Goal: Information Seeking & Learning: Learn about a topic

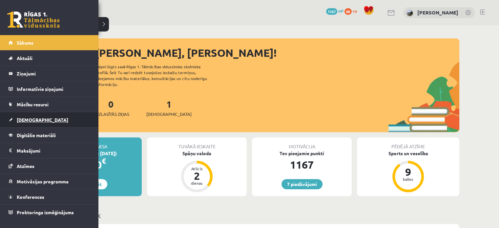
click at [34, 114] on link "[DEMOGRAPHIC_DATA]" at bounding box center [50, 119] width 82 height 15
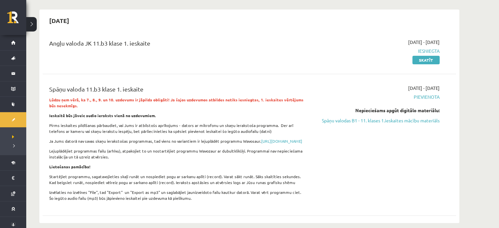
scroll to position [55, 0]
click at [369, 121] on link "Spāņu valodas B1 - 11. klases 1.ieskaites mācību materiāls" at bounding box center [378, 120] width 124 height 7
click at [396, 120] on link "Spāņu valodas B1 - 11. klases 1.ieskaites mācību materiāls" at bounding box center [378, 120] width 124 height 7
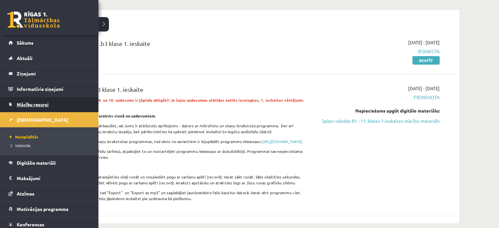
click at [27, 104] on span "Mācību resursi" at bounding box center [33, 104] width 32 height 6
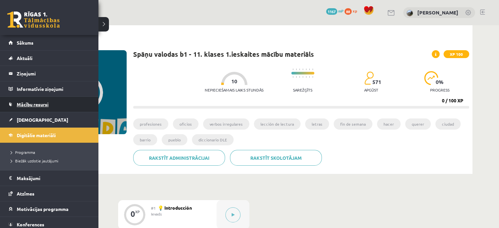
click at [38, 108] on link "Mācību resursi" at bounding box center [50, 104] width 82 height 15
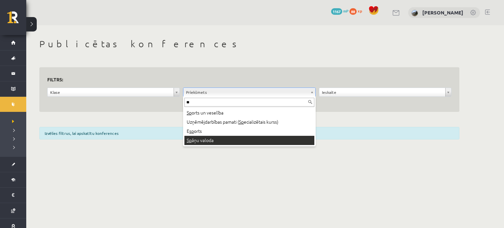
type input "**"
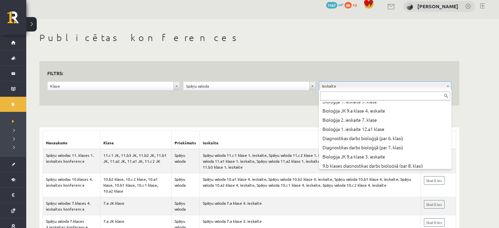
scroll to position [676, 0]
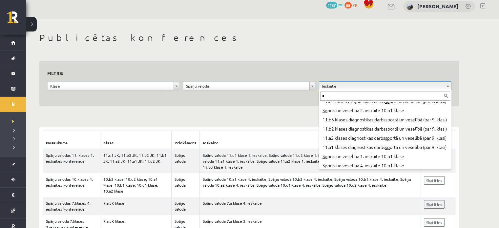
type input "**"
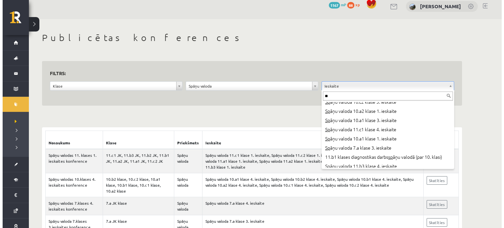
scroll to position [0, 0]
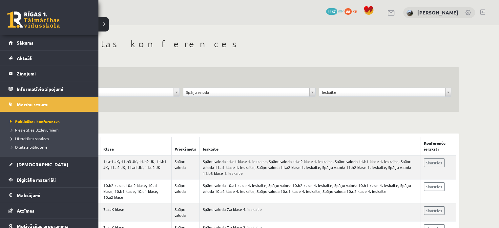
click at [28, 146] on span "Digitālā bibliotēka" at bounding box center [27, 146] width 39 height 5
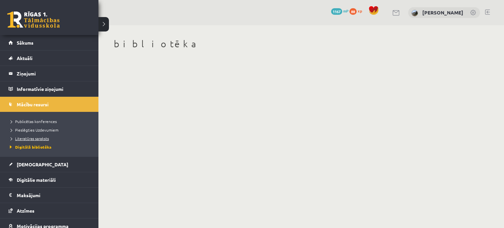
click at [28, 139] on span "Literatūras saraksts" at bounding box center [28, 138] width 41 height 5
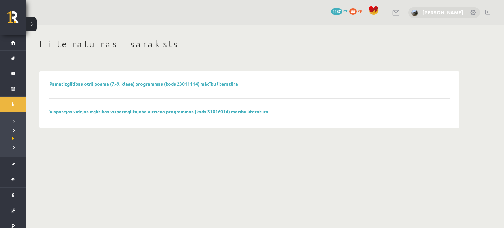
click at [424, 12] on link "[PERSON_NAME]" at bounding box center [442, 12] width 41 height 7
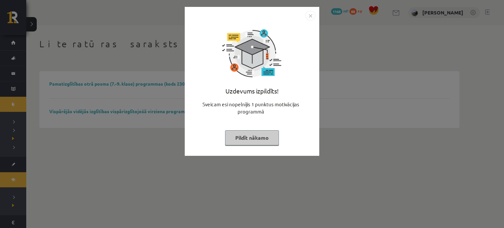
click at [245, 142] on button "Pildīt nākamo" at bounding box center [252, 137] width 54 height 15
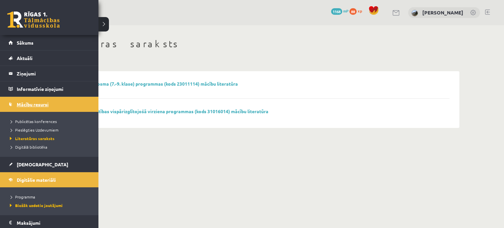
click at [49, 102] on link "Mācību resursi" at bounding box center [50, 104] width 82 height 15
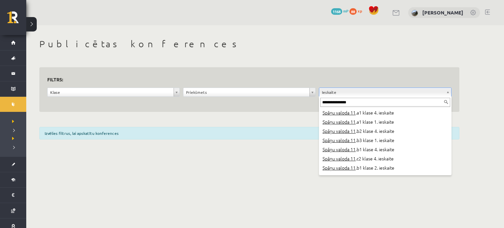
scroll to position [104, 0]
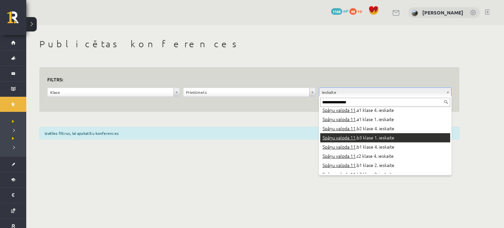
type input "**********"
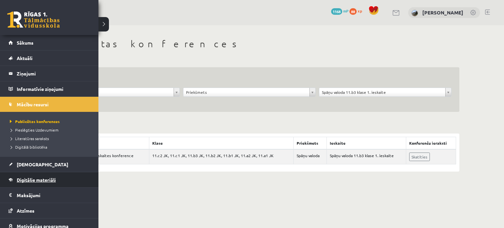
click at [39, 179] on span "Digitālie materiāli" at bounding box center [36, 180] width 39 height 6
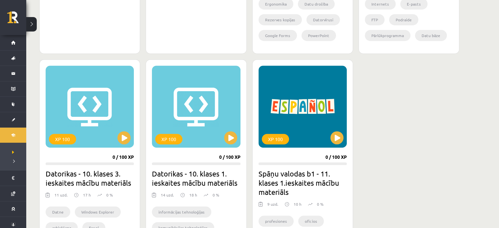
scroll to position [387, 0]
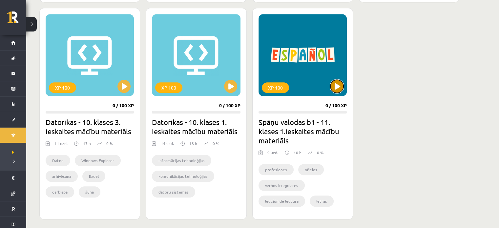
click at [331, 86] on button at bounding box center [336, 86] width 13 height 13
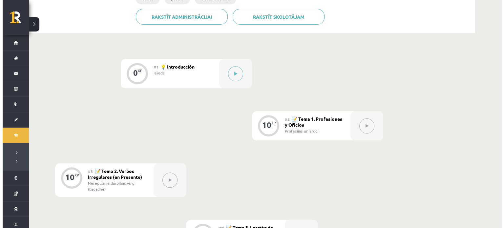
scroll to position [142, 0]
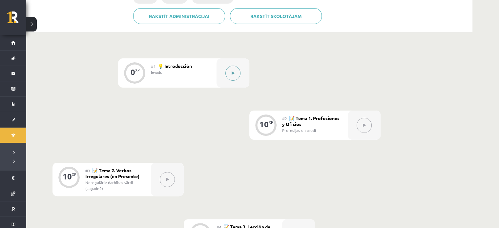
click at [241, 75] on div at bounding box center [232, 72] width 33 height 29
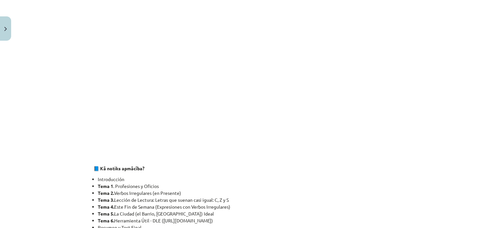
scroll to position [540, 0]
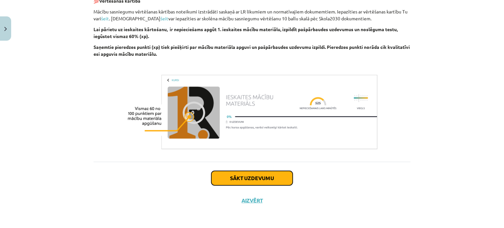
click at [247, 181] on button "Sākt uzdevumu" at bounding box center [251, 178] width 81 height 14
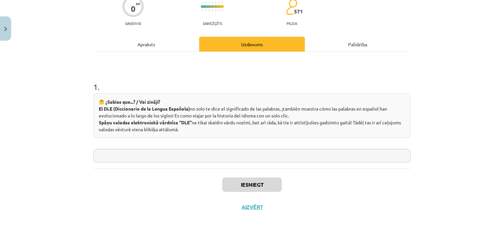
scroll to position [60, 0]
click at [356, 160] on input "text" at bounding box center [251, 155] width 317 height 13
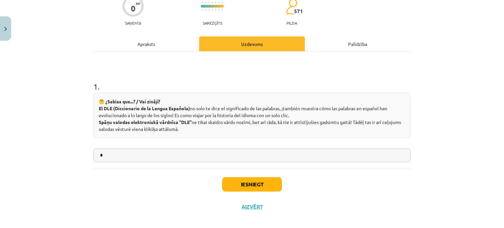
type input "*"
click at [273, 184] on button "Iesniegt" at bounding box center [252, 184] width 60 height 14
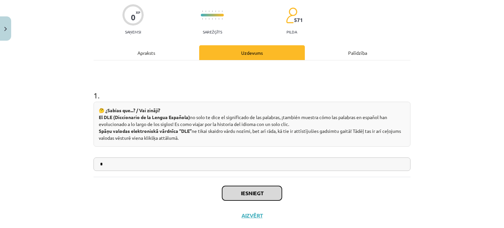
scroll to position [51, 0]
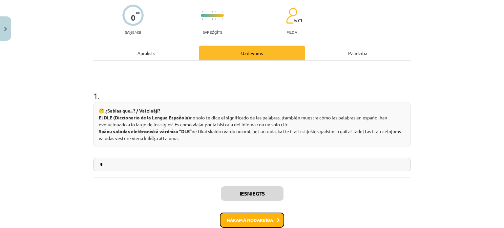
click at [254, 216] on button "Nākamā nodarbība" at bounding box center [252, 219] width 64 height 15
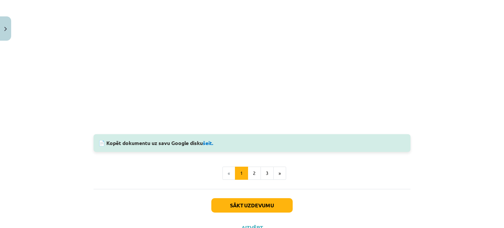
scroll to position [723, 0]
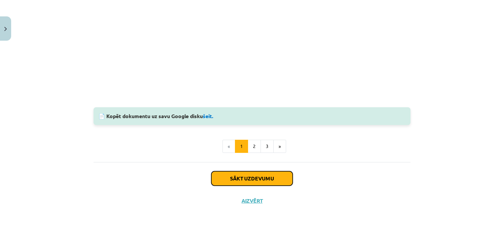
click at [246, 178] on button "Sākt uzdevumu" at bounding box center [251, 178] width 81 height 14
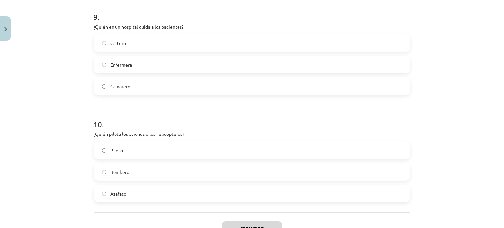
scroll to position [1048, 0]
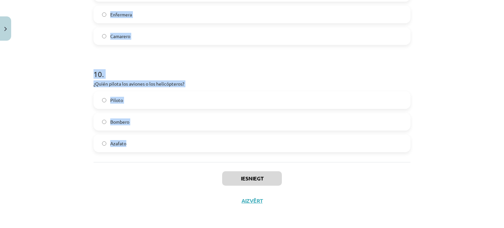
drag, startPoint x: 89, startPoint y: 122, endPoint x: 199, endPoint y: 140, distance: 111.7
copy form "1 . El vendedor en femenino es… Vender Vendidora Vendedora 2 . Tie profesiju un…"
click at [490, 143] on div "Mācību tēma: Spāņu valodas b1 - 11. klases 1.ieskaites mācību materiāls #2 📝 Te…" at bounding box center [252, 114] width 504 height 228
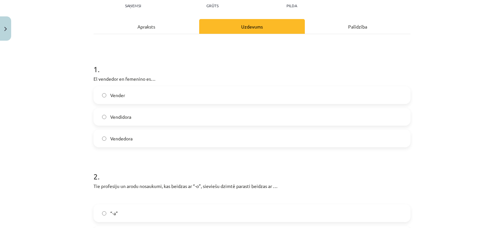
scroll to position [77, 0]
click at [187, 113] on label "Vendidora" at bounding box center [251, 117] width 315 height 16
click at [177, 138] on label "Vendedora" at bounding box center [251, 138] width 315 height 16
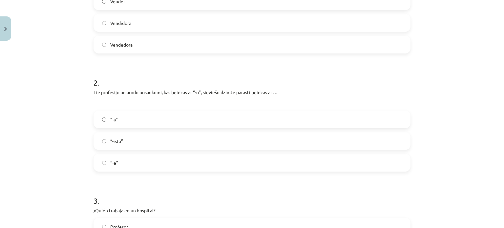
scroll to position [172, 0]
click at [164, 118] on label "“-a”" at bounding box center [251, 119] width 315 height 16
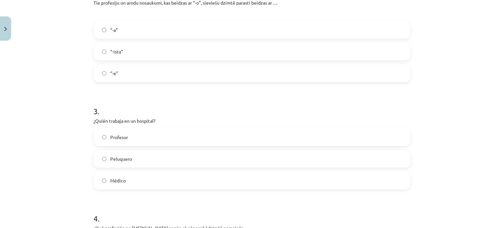
scroll to position [261, 0]
click at [159, 177] on label "Médico" at bounding box center [251, 180] width 315 height 16
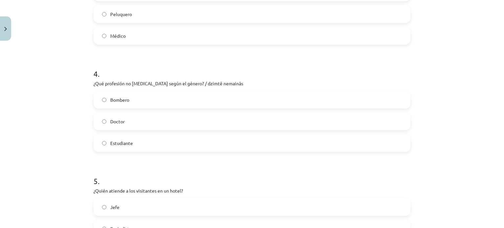
scroll to position [407, 0]
click at [163, 142] on label "Estudiante" at bounding box center [251, 141] width 315 height 16
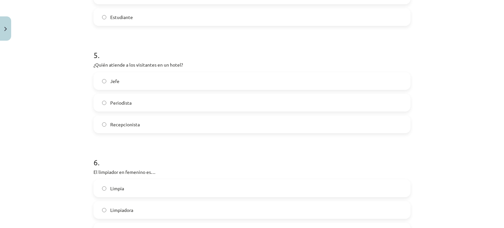
scroll to position [531, 0]
click at [155, 120] on label "Recepcionista" at bounding box center [251, 124] width 315 height 16
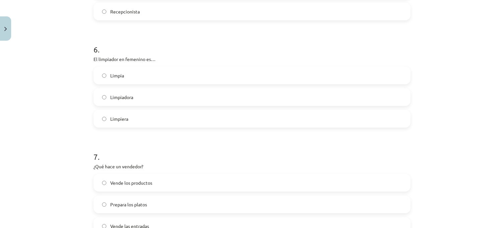
scroll to position [645, 0]
click at [154, 103] on label "Limpiadora" at bounding box center [251, 96] width 315 height 16
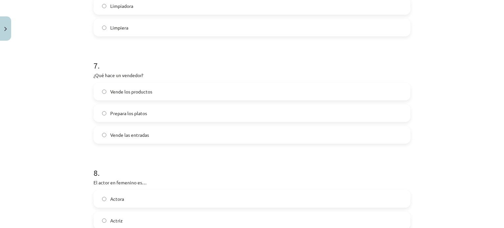
scroll to position [736, 0]
click at [154, 86] on label "Vende los productos" at bounding box center [251, 91] width 315 height 16
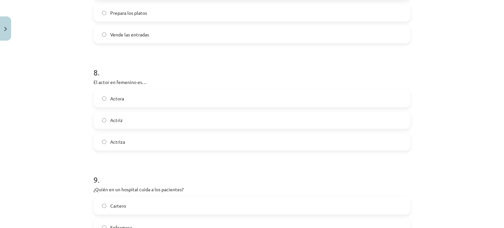
scroll to position [842, 0]
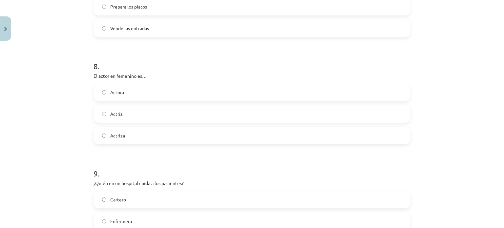
click at [149, 112] on label "Actriz" at bounding box center [251, 114] width 315 height 16
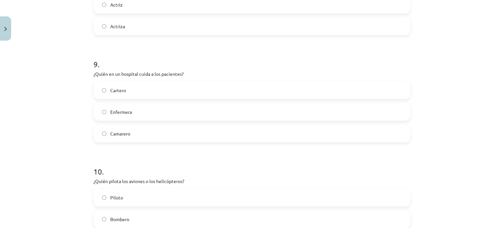
scroll to position [952, 0]
click at [152, 112] on label "Enfermera" at bounding box center [251, 111] width 315 height 16
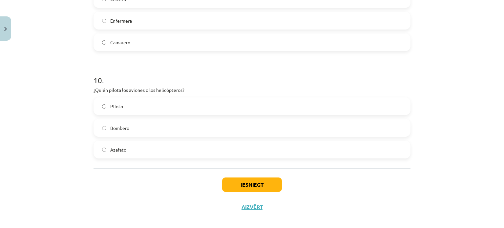
scroll to position [1043, 0]
click at [150, 109] on label "Piloto" at bounding box center [251, 105] width 315 height 16
click at [257, 183] on button "Iesniegt" at bounding box center [252, 184] width 60 height 14
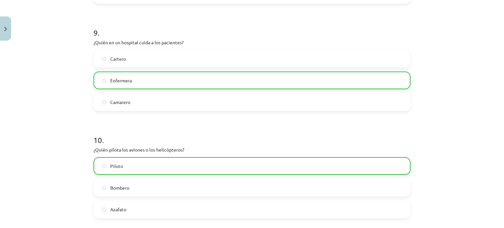
scroll to position [1069, 0]
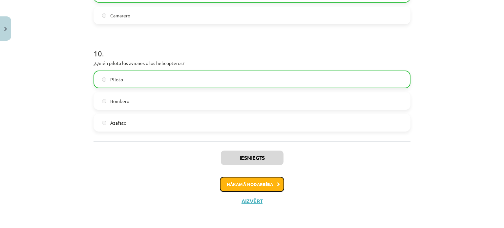
click at [247, 187] on button "Nākamā nodarbība" at bounding box center [252, 184] width 64 height 15
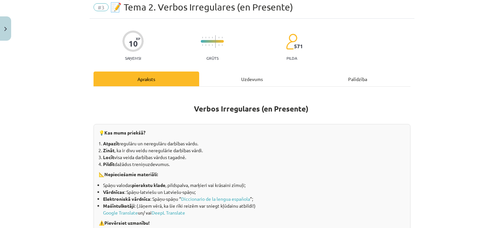
scroll to position [16, 0]
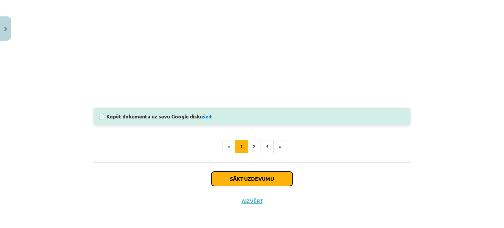
click at [261, 182] on button "Sākt uzdevumu" at bounding box center [251, 179] width 81 height 14
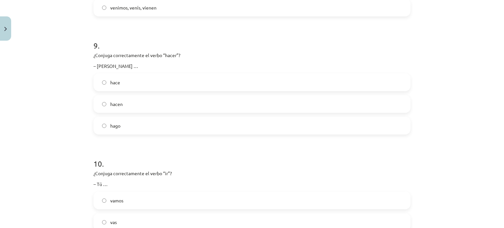
scroll to position [1135, 0]
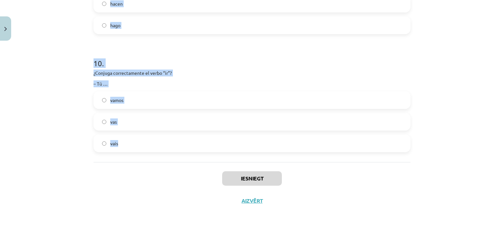
drag, startPoint x: 82, startPoint y: 118, endPoint x: 180, endPoint y: 153, distance: 103.4
click at [180, 153] on div "Mācību tēma: Spāņu valodas b1 - 11. klases 1.ieskaites mācību materiāls #3 📝 Te…" at bounding box center [252, 114] width 504 height 228
copy form "0 . ¿Loremip dolorsitametc ad elits “doeiu”? – Temporin … utla etdol magna 4 . …"
click at [392, 75] on p "¿Conjuga correctamente el verbo “ir”?" at bounding box center [251, 73] width 317 height 7
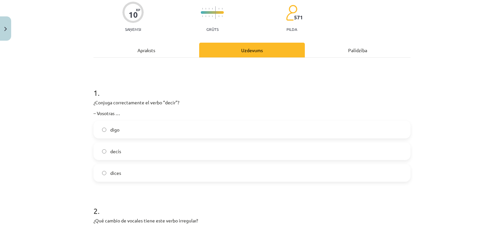
scroll to position [54, 0]
click at [136, 150] on label "decís" at bounding box center [251, 150] width 315 height 16
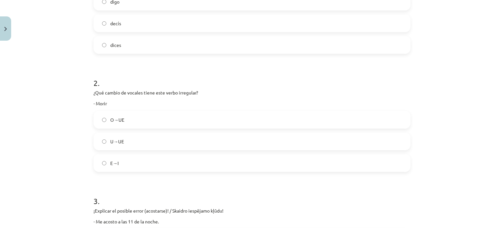
scroll to position [182, 0]
click at [125, 118] on label "O→UE" at bounding box center [251, 119] width 315 height 16
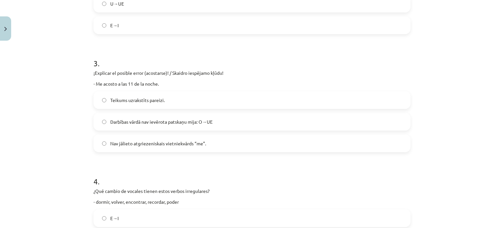
scroll to position [321, 0]
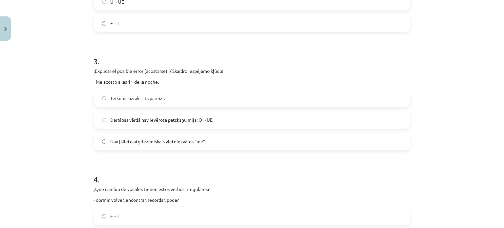
click at [125, 118] on span "Darbības vārdā nav ievērota patskaņu mija: O→UE" at bounding box center [161, 119] width 102 height 7
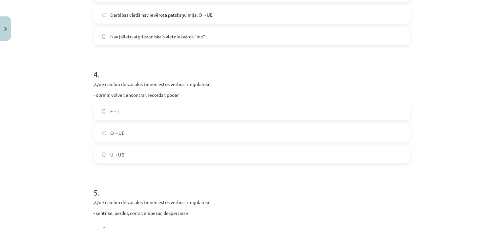
scroll to position [427, 0]
click at [145, 130] on label "O→UE" at bounding box center [251, 132] width 315 height 16
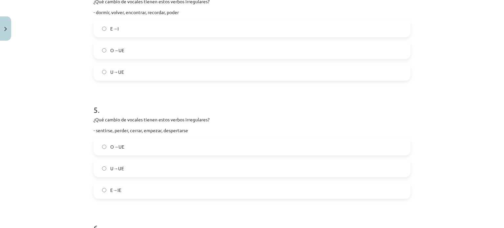
scroll to position [512, 0]
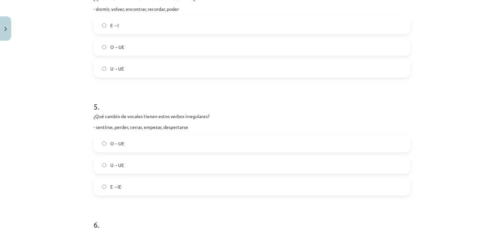
click at [135, 186] on label "E→IE" at bounding box center [251, 186] width 315 height 16
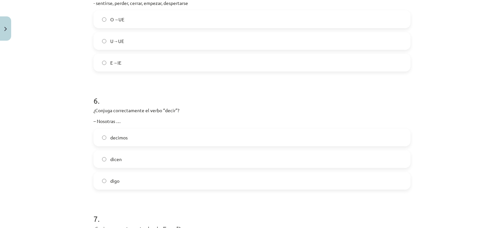
scroll to position [637, 0]
click at [144, 135] on label "decimos" at bounding box center [251, 136] width 315 height 16
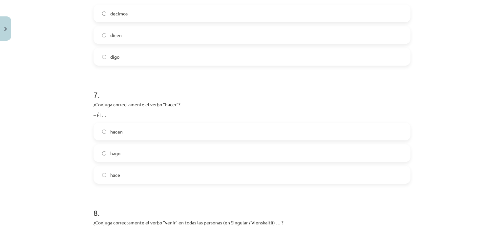
scroll to position [760, 0]
click at [122, 168] on label "hace" at bounding box center [251, 174] width 315 height 16
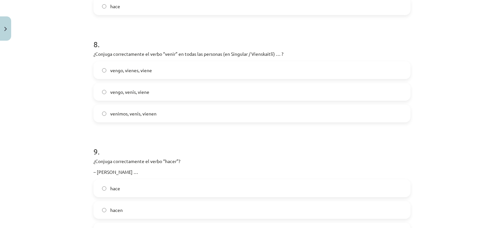
scroll to position [929, 0]
click at [130, 72] on span "vengo, vienes, viene" at bounding box center [131, 69] width 42 height 7
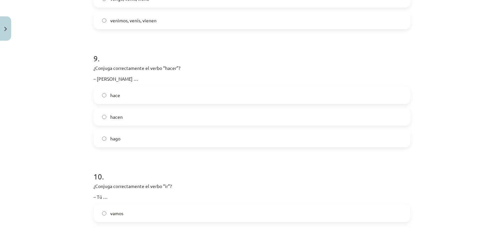
scroll to position [1021, 0]
click at [135, 95] on label "hace" at bounding box center [251, 95] width 315 height 16
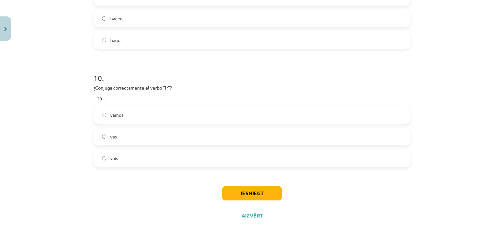
scroll to position [1121, 0]
click at [141, 137] on label "vas" at bounding box center [251, 135] width 315 height 16
click at [275, 190] on button "Iesniegt" at bounding box center [252, 192] width 60 height 14
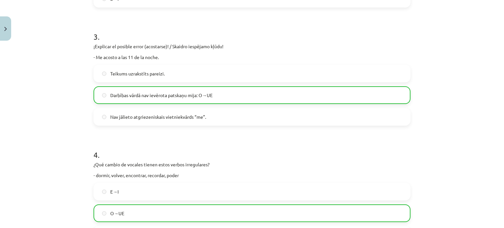
scroll to position [0, 0]
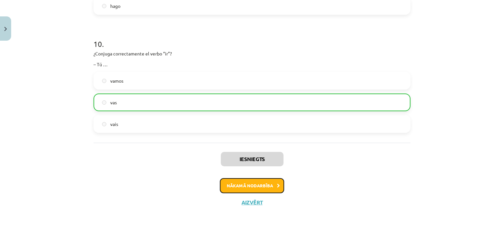
click at [257, 190] on button "Nākamā nodarbība" at bounding box center [252, 185] width 64 height 15
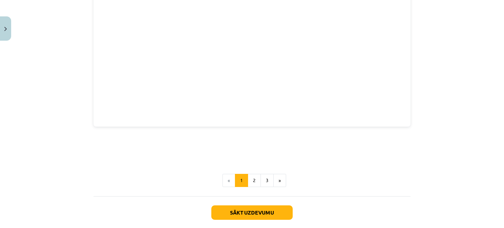
scroll to position [1055, 0]
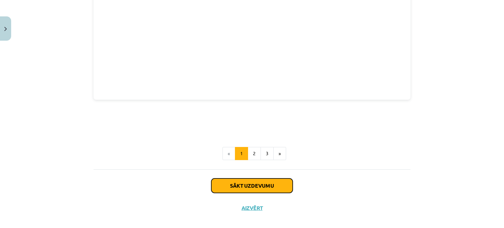
click at [253, 180] on button "Sākt uzdevumu" at bounding box center [251, 185] width 81 height 14
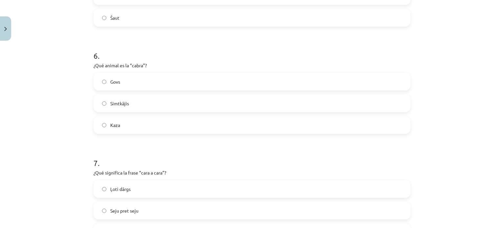
scroll to position [823, 0]
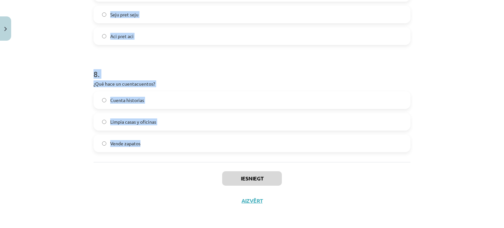
drag, startPoint x: 75, startPoint y: 123, endPoint x: 169, endPoint y: 152, distance: 98.4
click at [169, 152] on div "Mācību tēma: Spāņu valodas b1 - 11. klases 1.ieskaites mācību materiāls #4 📝 Te…" at bounding box center [252, 114] width 504 height 228
copy form "1 . ¿Cómo en español decimos “kurpnieks”? Camarero Zapatero Contable 2 . ¿Qué a…"
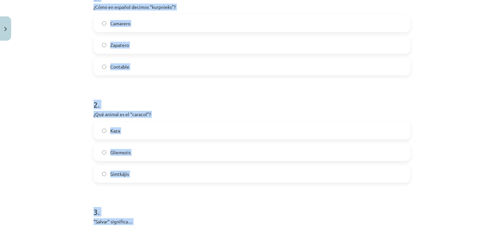
scroll to position [0, 0]
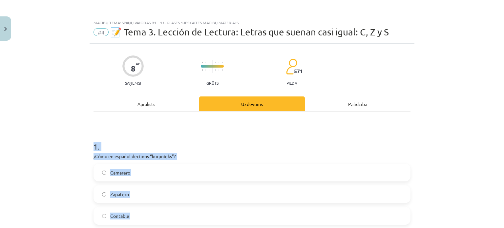
click at [465, 152] on div "Mācību tēma: Spāņu valodas b1 - 11. klases 1.ieskaites mācību materiāls #4 📝 Te…" at bounding box center [252, 114] width 504 height 228
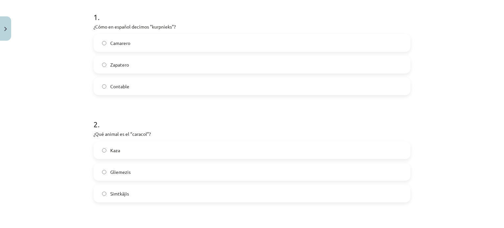
scroll to position [133, 0]
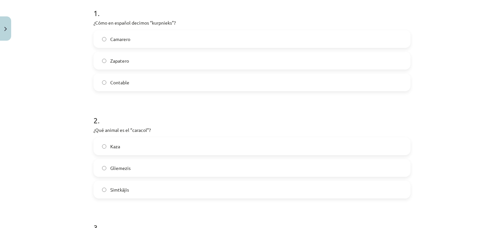
click at [227, 46] on label "Camarero" at bounding box center [251, 39] width 315 height 16
click at [224, 58] on label "Zapatero" at bounding box center [251, 60] width 315 height 16
click at [137, 64] on label "Gliemezis" at bounding box center [251, 61] width 315 height 16
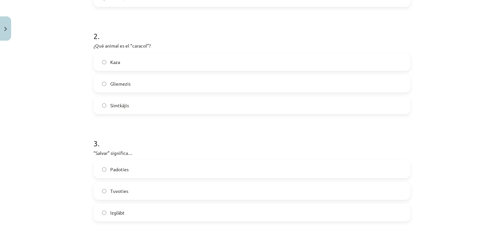
scroll to position [217, 0]
click at [127, 108] on label "Simtkājis" at bounding box center [251, 105] width 315 height 16
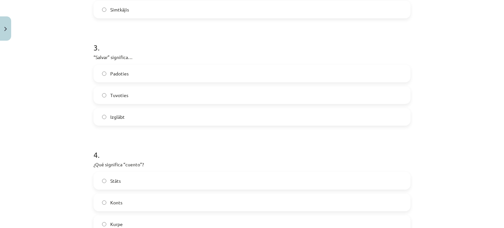
scroll to position [314, 0]
click at [145, 110] on label "Izglābt" at bounding box center [251, 116] width 315 height 16
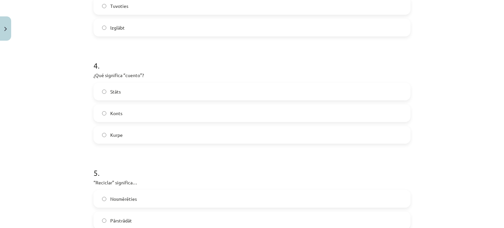
scroll to position [403, 0]
click at [134, 93] on label "Stāts" at bounding box center [251, 91] width 315 height 16
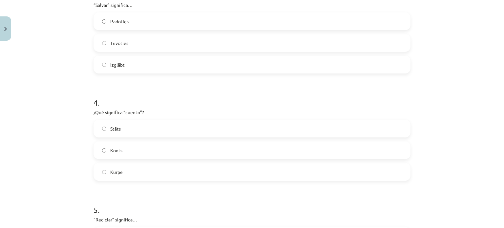
scroll to position [362, 0]
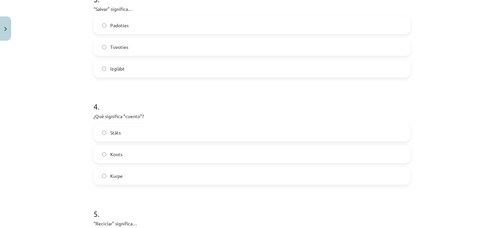
click at [137, 47] on label "Tuvoties" at bounding box center [251, 47] width 315 height 16
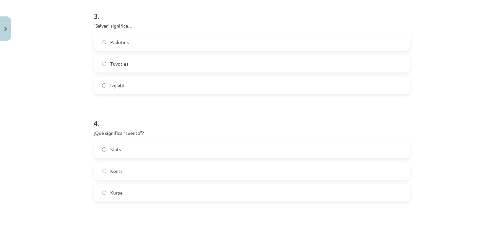
click at [139, 35] on label "Padoties" at bounding box center [251, 42] width 315 height 16
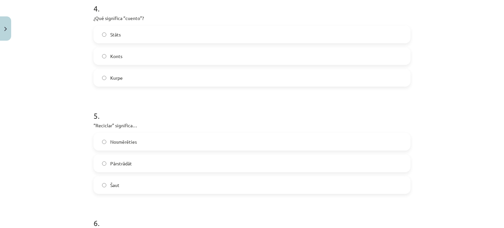
scroll to position [521, 0]
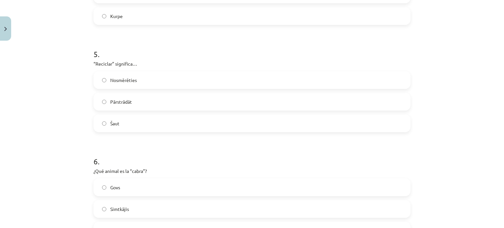
click at [150, 100] on label "Pārstrādāt" at bounding box center [251, 101] width 315 height 16
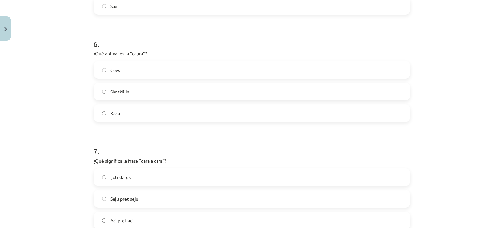
scroll to position [639, 0]
click at [150, 110] on label "Kaza" at bounding box center [251, 113] width 315 height 16
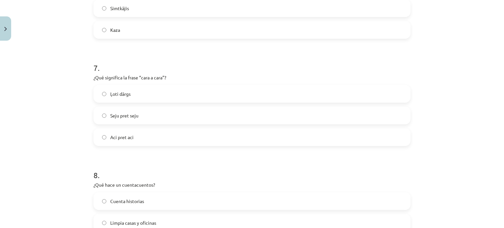
scroll to position [725, 0]
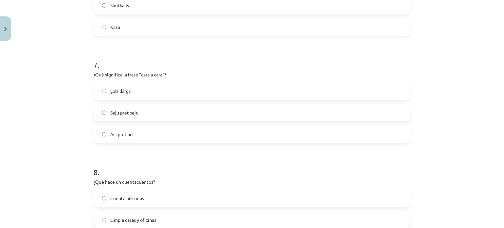
click at [149, 111] on label "Seju pret seju" at bounding box center [251, 112] width 315 height 16
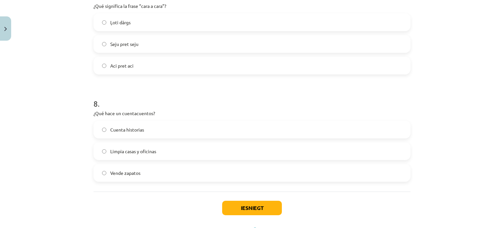
scroll to position [793, 0]
click at [157, 131] on label "Cuenta historias" at bounding box center [251, 130] width 315 height 16
click at [250, 205] on button "Iesniegt" at bounding box center [252, 208] width 60 height 14
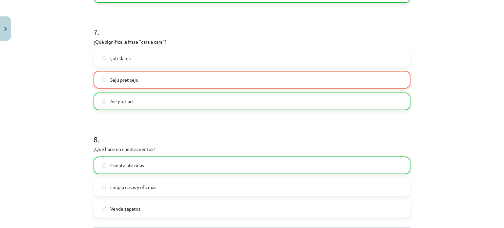
scroll to position [844, 0]
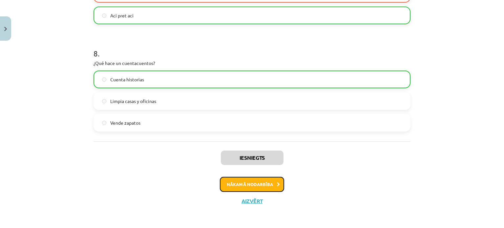
click at [262, 186] on button "Nākamā nodarbība" at bounding box center [252, 184] width 64 height 15
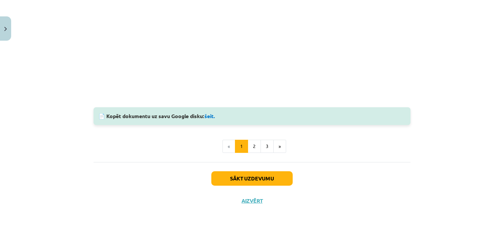
scroll to position [523, 0]
click at [271, 175] on button "Sākt uzdevumu" at bounding box center [251, 179] width 81 height 14
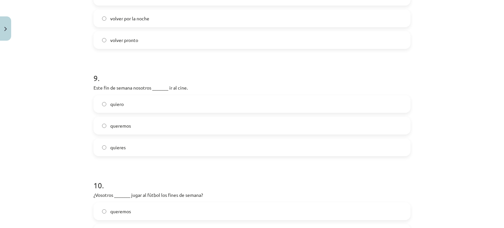
scroll to position [1038, 0]
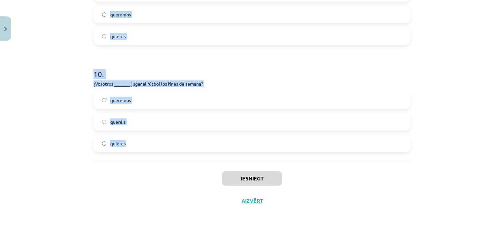
drag, startPoint x: 83, startPoint y: 10, endPoint x: 253, endPoint y: 140, distance: 214.2
click at [253, 140] on div "Mācību tēma: Spāņu valodas b1 - 11. klases 1.ieskaites mācību materiāls #5 📝 Te…" at bounding box center [252, 114] width 504 height 228
copy form "1 . Este fin de semana vosotras _______ ir al museo nacional. queremos quieres …"
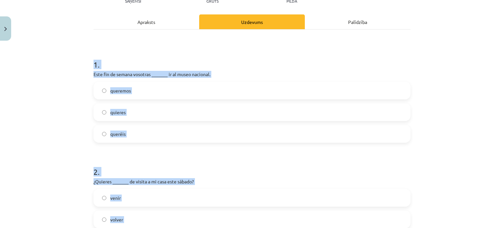
scroll to position [90, 0]
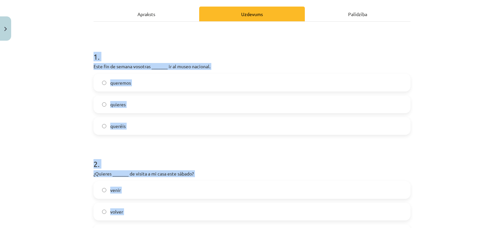
click at [447, 140] on div "Mācību tēma: Spāņu valodas b1 - 11. klases 1.ieskaites mācību materiāls #5 📝 Te…" at bounding box center [252, 114] width 504 height 228
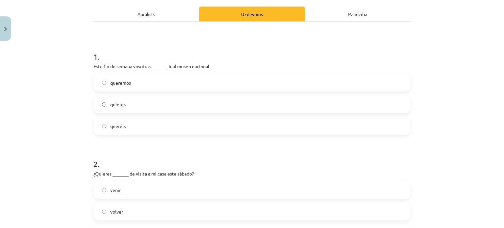
click at [172, 131] on label "queréis" at bounding box center [251, 126] width 315 height 16
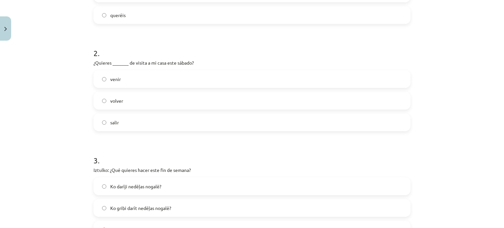
scroll to position [201, 0]
click at [138, 81] on label "venir" at bounding box center [251, 78] width 315 height 16
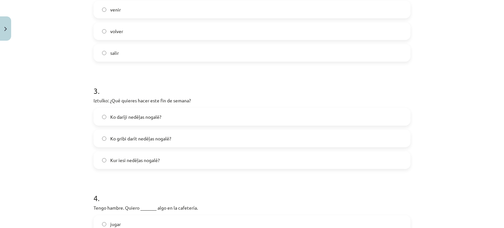
scroll to position [272, 0]
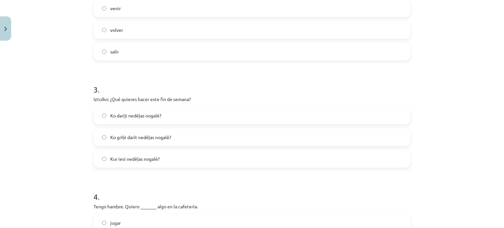
click at [176, 137] on label "Ko gribi darīt nedēļas nogalē?" at bounding box center [251, 137] width 315 height 16
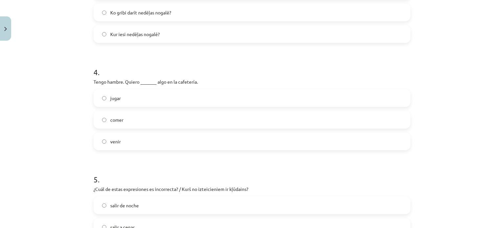
scroll to position [400, 0]
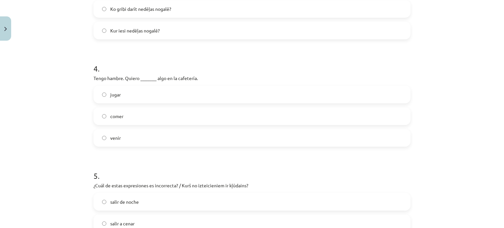
click at [157, 119] on label "comer" at bounding box center [251, 116] width 315 height 16
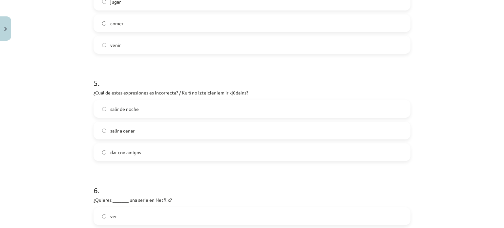
scroll to position [498, 0]
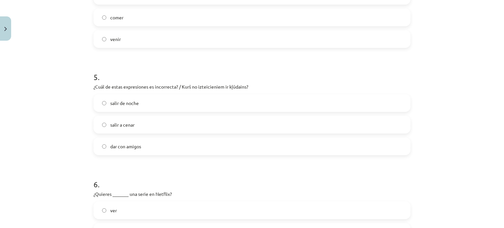
click at [219, 152] on label "dar con amigos" at bounding box center [251, 146] width 315 height 16
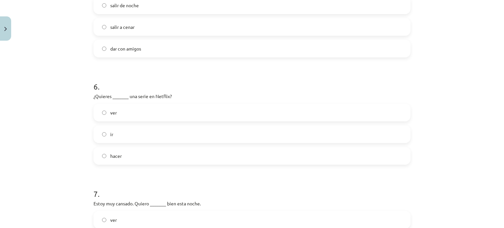
scroll to position [597, 0]
click at [163, 116] on label "ver" at bounding box center [251, 112] width 315 height 16
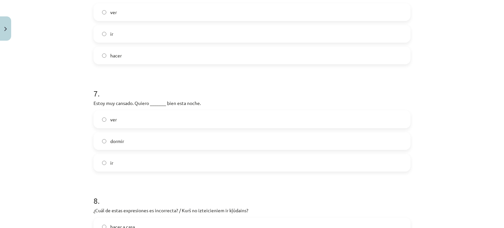
scroll to position [697, 0]
click at [136, 136] on label "dormir" at bounding box center [251, 140] width 315 height 16
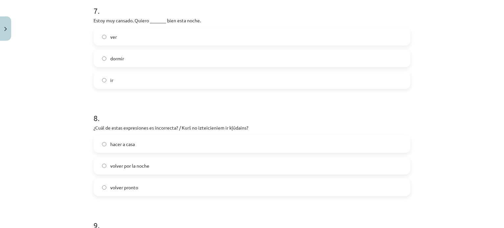
scroll to position [780, 0]
click at [145, 144] on label "hacer a casa" at bounding box center [251, 143] width 315 height 16
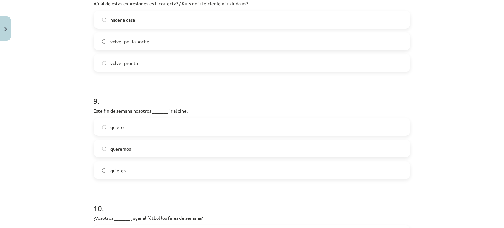
scroll to position [904, 0]
click at [144, 147] on label "queremos" at bounding box center [251, 148] width 315 height 16
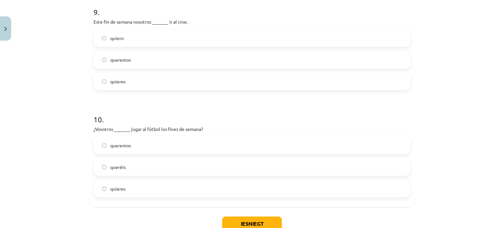
scroll to position [994, 0]
click at [144, 157] on label "queréis" at bounding box center [251, 165] width 315 height 16
click at [280, 222] on div "Iesniegt Aizvērt" at bounding box center [251, 229] width 317 height 46
click at [274, 221] on button "Iesniegt" at bounding box center [252, 222] width 60 height 14
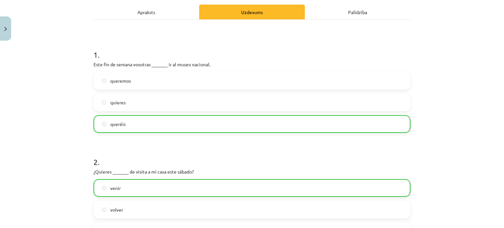
scroll to position [0, 0]
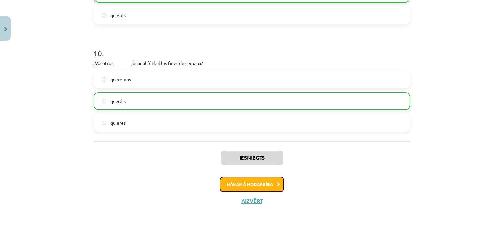
click at [255, 181] on button "Nākamā nodarbība" at bounding box center [252, 184] width 64 height 15
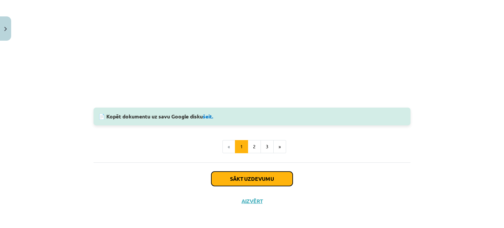
click at [255, 181] on button "Sākt uzdevumu" at bounding box center [251, 179] width 81 height 14
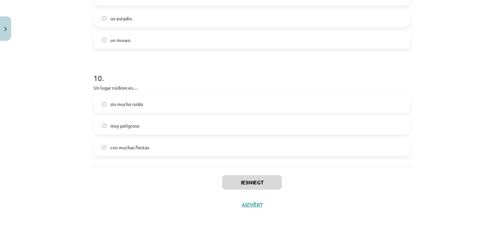
scroll to position [1038, 0]
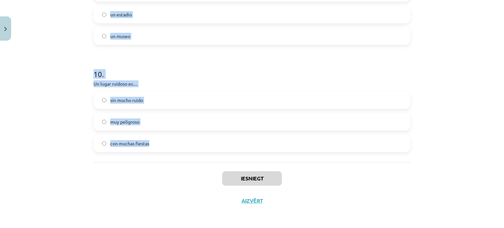
drag, startPoint x: 85, startPoint y: 124, endPoint x: 184, endPoint y: 146, distance: 101.4
click at [184, 146] on div "Mācību tēma: Spāņu valodas b1 - 11. klases 1.ieskaites mācību materiāls #6 📝 Te…" at bounding box center [252, 114] width 504 height 228
copy form "1 . Un edificio moderno es… muy nuevo antiguo barato 2 . Iztulko: El supermerca…"
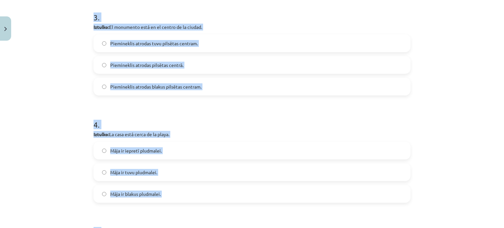
scroll to position [0, 0]
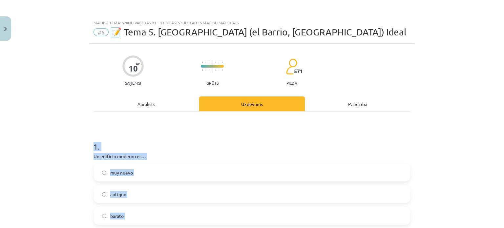
click at [452, 140] on div "Mācību tēma: Spāņu valodas b1 - 11. klases 1.ieskaites mācību materiāls #6 📝 Te…" at bounding box center [252, 114] width 504 height 228
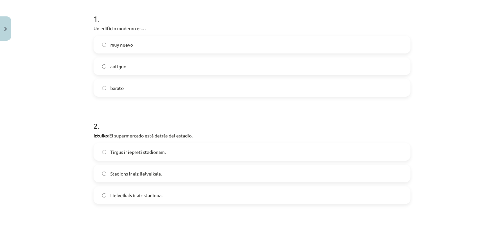
scroll to position [127, 0]
click at [131, 46] on label "muy nuevo" at bounding box center [251, 45] width 315 height 16
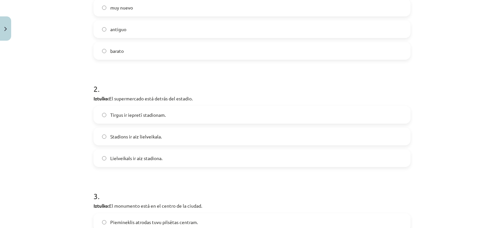
scroll to position [166, 0]
click at [178, 153] on label "Lielveikals ir aiz stadiona." at bounding box center [251, 157] width 315 height 16
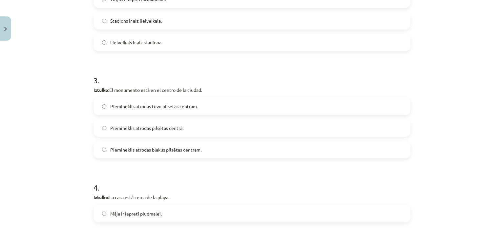
scroll to position [292, 0]
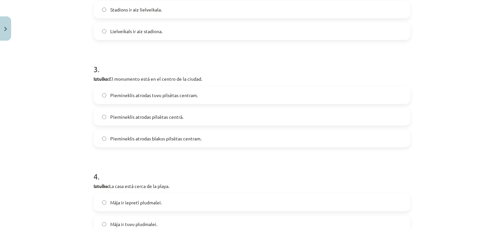
click at [147, 116] on span "Piemineklis atrodas pilsētas centrā." at bounding box center [146, 116] width 73 height 7
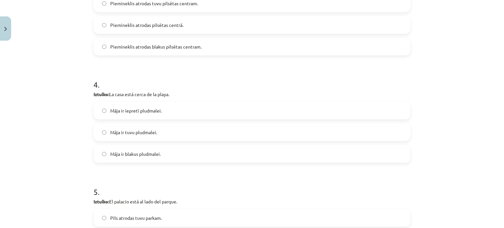
scroll to position [384, 0]
click at [163, 130] on label "Māja ir tuvu pludmalei." at bounding box center [251, 131] width 315 height 16
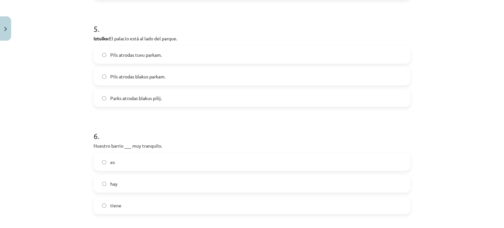
scroll to position [551, 0]
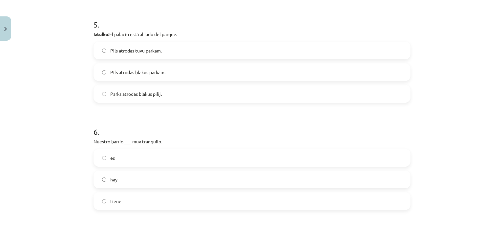
click at [167, 71] on label "Pils atrodas blakus parkam." at bounding box center [251, 72] width 315 height 16
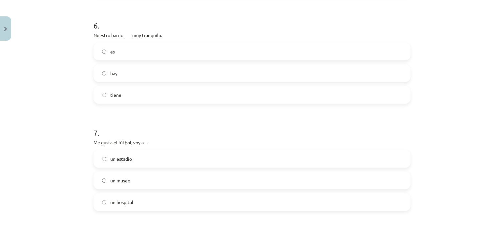
scroll to position [658, 0]
click at [142, 55] on label "es" at bounding box center [251, 50] width 315 height 16
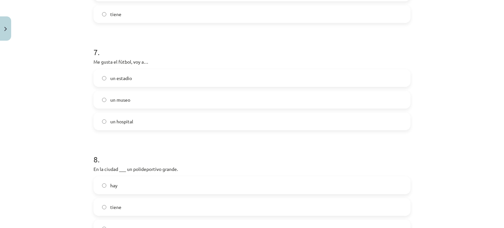
scroll to position [737, 0]
click at [144, 80] on label "un estadio" at bounding box center [251, 79] width 315 height 16
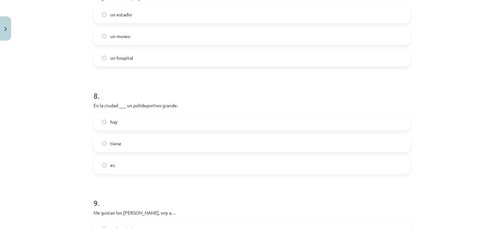
scroll to position [816, 0]
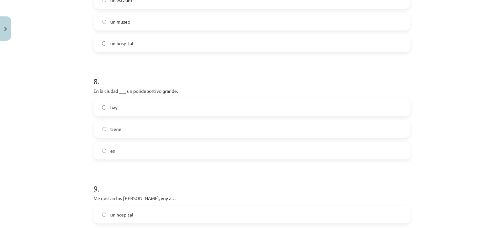
click at [144, 106] on label "hay" at bounding box center [251, 107] width 315 height 16
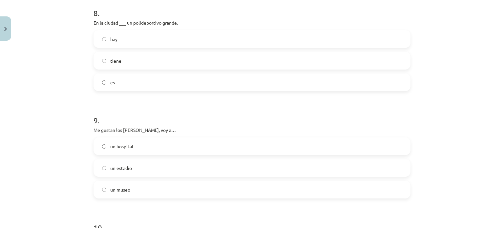
scroll to position [897, 0]
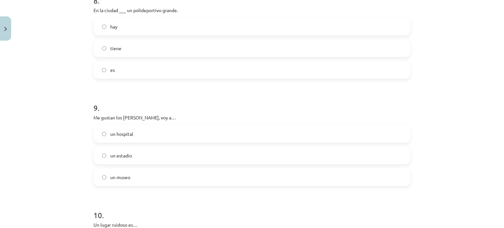
click at [145, 177] on label "un museo" at bounding box center [251, 177] width 315 height 16
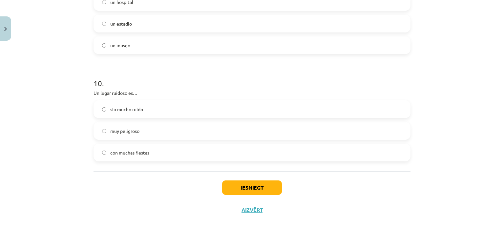
scroll to position [1035, 0]
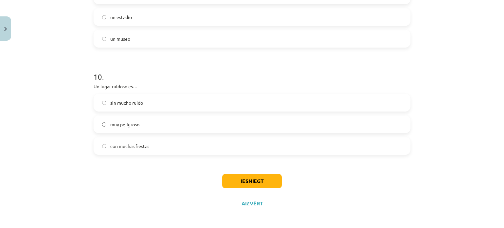
click at [163, 143] on label "con muchas fiestas" at bounding box center [251, 146] width 315 height 16
click at [256, 181] on button "Iesniegt" at bounding box center [252, 181] width 60 height 14
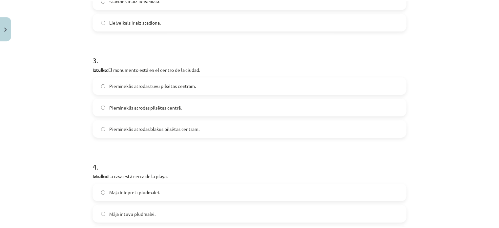
scroll to position [0, 0]
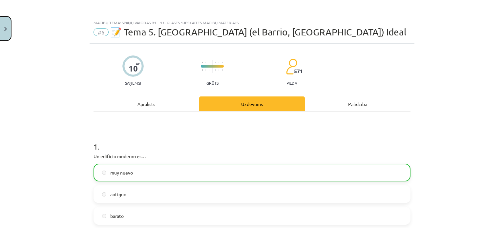
click at [4, 26] on button "Close" at bounding box center [5, 28] width 11 height 24
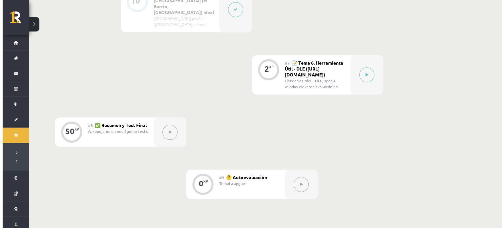
scroll to position [512, 0]
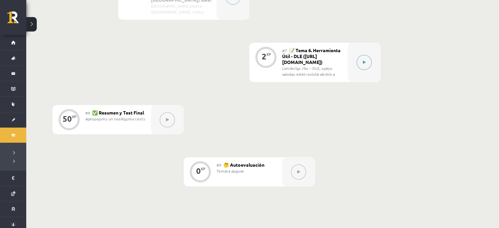
click at [354, 50] on div at bounding box center [364, 62] width 33 height 39
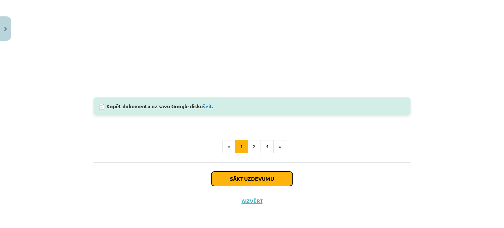
click at [253, 179] on button "Sākt uzdevumu" at bounding box center [251, 179] width 81 height 14
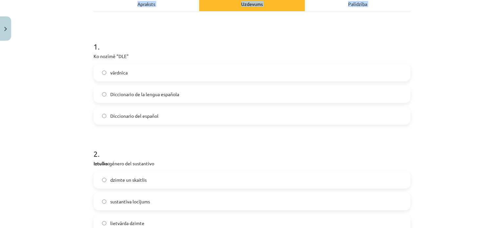
scroll to position [180, 0]
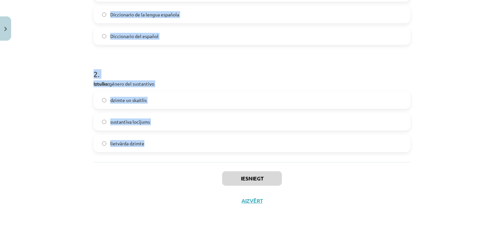
drag, startPoint x: 88, startPoint y: 40, endPoint x: 210, endPoint y: 139, distance: 157.6
click at [210, 139] on div "2 XP Saņemsi Viegls 571 pilda Apraksts Uzdevums Palīdzība 1 . Ko nozīmē “DLE" v…" at bounding box center [252, 38] width 325 height 348
copy form "1 . Ko nozīmē “DLE" vārdnīca Diccionario de la lengua española Diccionario del …"
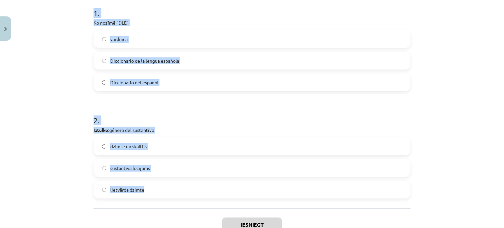
scroll to position [152, 0]
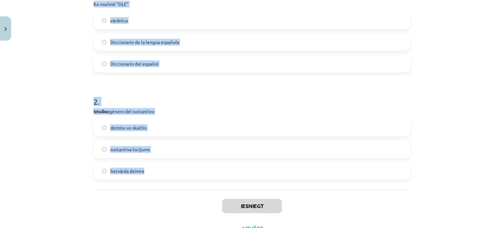
click at [240, 101] on h1 "2 ." at bounding box center [251, 96] width 317 height 20
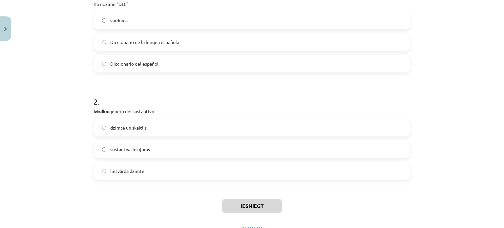
click at [148, 41] on span "Diccionario de la lengua española" at bounding box center [144, 42] width 69 height 7
click at [157, 173] on label "lietvārda dzimte" at bounding box center [251, 171] width 315 height 16
click at [243, 204] on button "Iesniegt" at bounding box center [252, 206] width 60 height 14
click at [245, 206] on button "Iesniegt" at bounding box center [252, 206] width 60 height 14
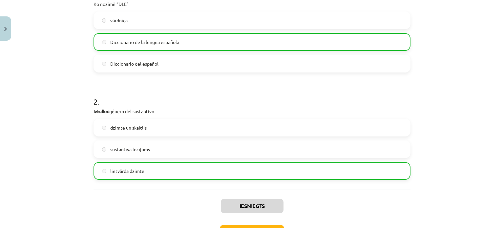
scroll to position [200, 0]
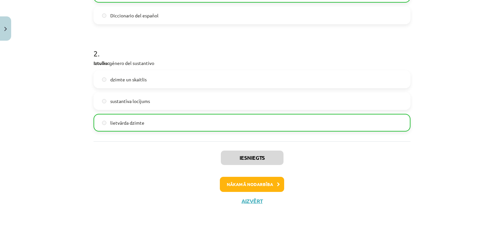
click at [241, 174] on div "Iesniegts Nākamā nodarbība Aizvērt" at bounding box center [251, 174] width 317 height 67
click at [244, 182] on button "Nākamā nodarbība" at bounding box center [252, 184] width 64 height 15
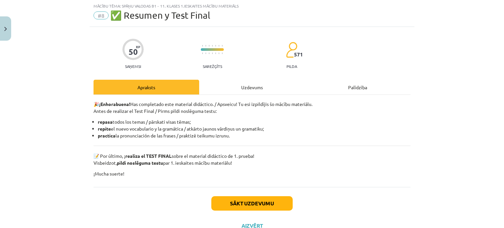
scroll to position [16, 0]
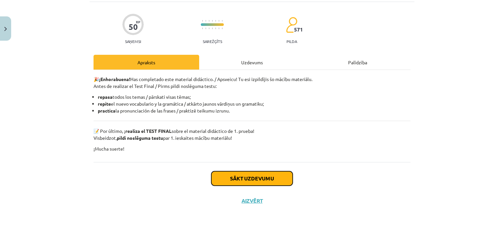
click at [251, 183] on button "Sākt uzdevumu" at bounding box center [251, 178] width 81 height 14
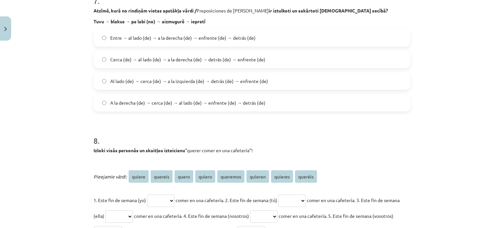
scroll to position [1063, 0]
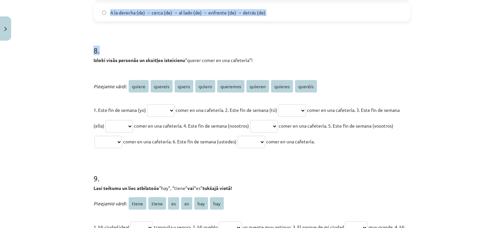
drag, startPoint x: 93, startPoint y: 54, endPoint x: 282, endPoint y: 38, distance: 189.6
copy form ". Loremi do sita consectet ad elits doeiusmodte / Incididuntu l Etdolor magnaal…"
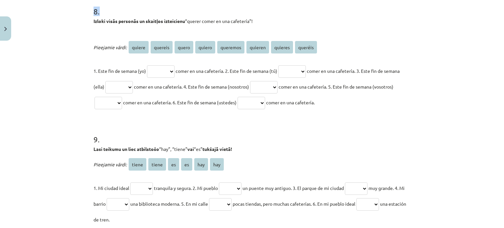
scroll to position [1103, 0]
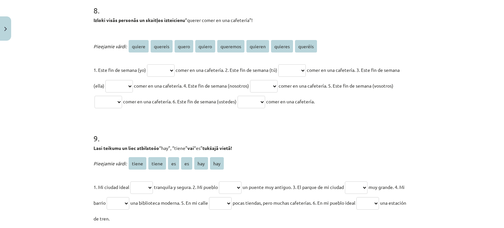
click at [455, 157] on div "Mācību tēma: Spāņu valodas b1 - 11. klases 1.ieskaites mācību materiāls #8 ✅ Re…" at bounding box center [252, 114] width 504 height 228
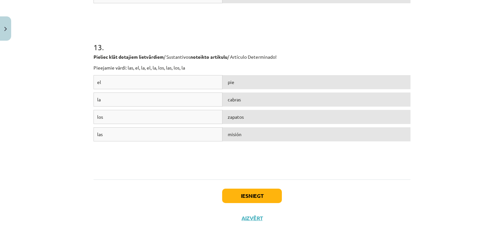
scroll to position [1758, 0]
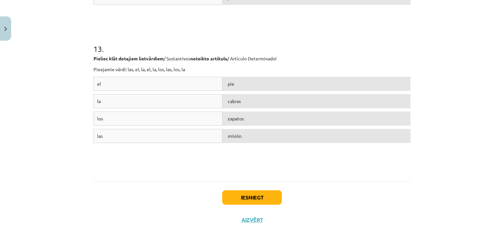
click at [472, 129] on div "Mācību tēma: Spāņu valodas b1 - 11. klases 1.ieskaites mācību materiāls #8 ✅ Re…" at bounding box center [252, 114] width 504 height 228
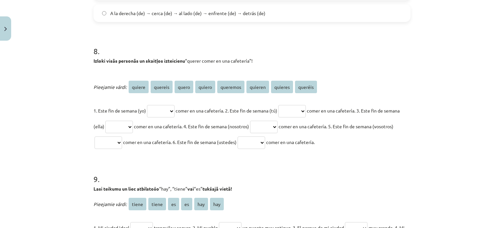
scroll to position [1062, 0]
click at [156, 108] on select "****** ******* ***** ****** ******** ******* ******* *******" at bounding box center [161, 111] width 28 height 12
click at [147, 105] on select "****** ******* ***** ****** ******** ******* ******* *******" at bounding box center [161, 111] width 28 height 12
click at [169, 110] on select "****** ******* ***** ****** ******** ******* ******* *******" at bounding box center [161, 111] width 28 height 12
select select "******"
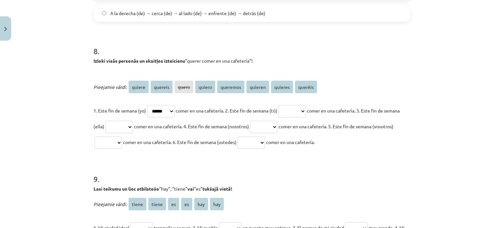
click at [147, 105] on select "****** ******* ***** ****** ******** ******* ******* *******" at bounding box center [161, 111] width 28 height 12
click at [295, 110] on select "****** ******* ***** ****** ******** ******* ******* *******" at bounding box center [292, 111] width 28 height 12
select select "*******"
click at [287, 105] on select "****** ******* ***** ****** ******** ******* ******* *******" at bounding box center [292, 111] width 28 height 12
click at [133, 126] on select "****** ******* ***** ****** ******** ******* ******* *******" at bounding box center [119, 127] width 28 height 12
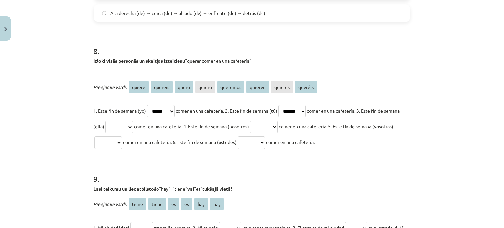
select select "******"
click at [120, 121] on select "****** ******* ***** ****** ******** ******* ******* *******" at bounding box center [119, 127] width 28 height 12
click at [277, 126] on select "****** ******* ***** ****** ******** ******* ******* *******" at bounding box center [264, 127] width 28 height 12
select select "********"
click at [275, 121] on select "****** ******* ***** ****** ******** ******* ******* *******" at bounding box center [264, 127] width 28 height 12
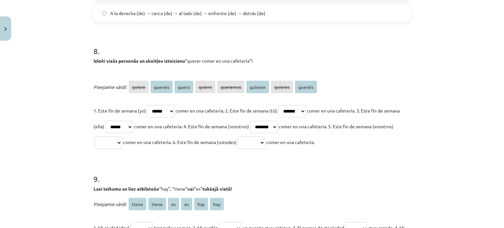
click at [122, 139] on select "****** ******* ***** ****** ******** ******* ******* *******" at bounding box center [108, 142] width 28 height 12
select select "*******"
click at [114, 136] on select "****** ******* ***** ****** ******** ******* ******* *******" at bounding box center [108, 142] width 28 height 12
click at [265, 145] on select "****** ******* ***** ****** ******** ******* ******* *******" at bounding box center [251, 142] width 28 height 12
select select "*******"
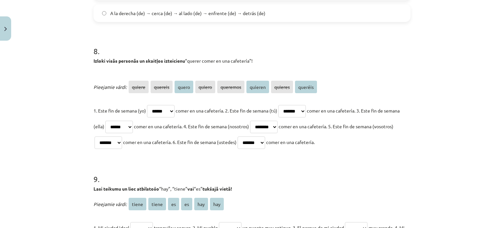
click at [265, 136] on select "****** ******* ***** ****** ******** ******* ******* *******" at bounding box center [251, 142] width 28 height 12
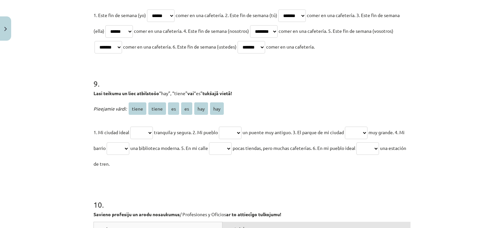
scroll to position [1191, 0]
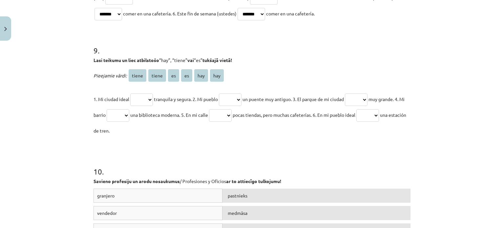
click at [144, 96] on select "***** ***** ** ** *** ***" at bounding box center [141, 99] width 23 height 12
select select "**"
click at [130, 93] on select "***** ***** ** ** *** ***" at bounding box center [141, 99] width 23 height 12
click at [230, 98] on select "***** ***** ** ** *** ***" at bounding box center [230, 99] width 23 height 12
select select "*****"
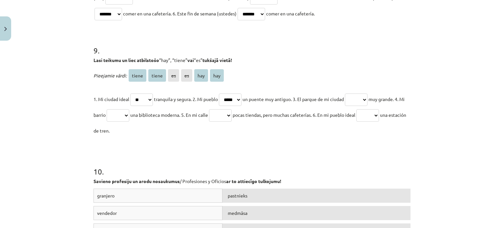
click at [223, 93] on select "***** ***** ** ** *** ***" at bounding box center [230, 99] width 23 height 12
click at [359, 97] on select "***** ***** ** ** *** ***" at bounding box center [356, 99] width 23 height 12
select select "**"
click at [354, 93] on select "***** ***** ** ** *** ***" at bounding box center [356, 99] width 23 height 12
click at [128, 114] on select "***** ***** ** ** *** ***" at bounding box center [118, 115] width 23 height 12
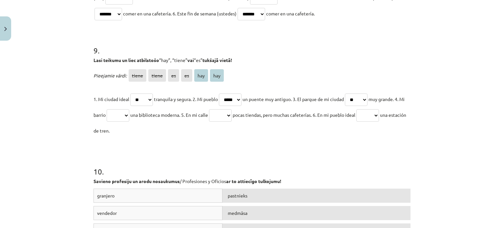
select select "*****"
click at [116, 109] on select "***** ***** ** ** *** ***" at bounding box center [118, 115] width 23 height 12
click at [232, 115] on select "***** ***** ** ** *** ***" at bounding box center [220, 115] width 23 height 12
select select "***"
click at [223, 109] on select "***** ***** ** ** *** ***" at bounding box center [220, 115] width 23 height 12
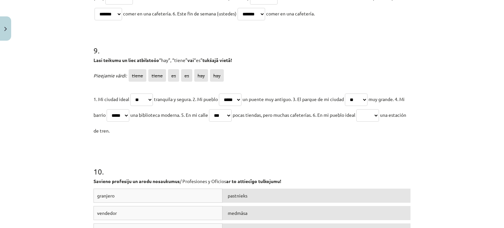
click at [379, 112] on select "***** ***** ** ** *** ***" at bounding box center [367, 115] width 23 height 12
select select "***"
click at [376, 109] on select "***** ***** ** ** *** ***" at bounding box center [367, 115] width 23 height 12
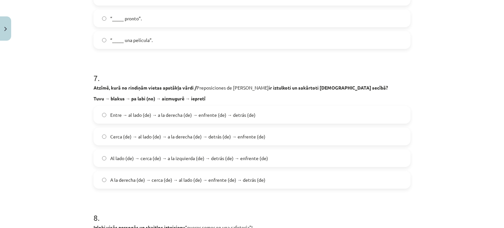
scroll to position [1053, 0]
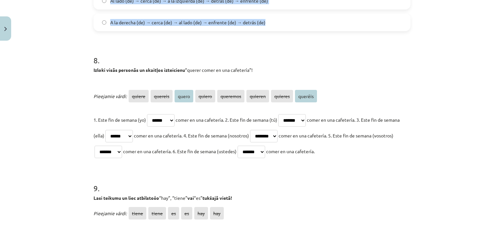
drag, startPoint x: 83, startPoint y: 20, endPoint x: 279, endPoint y: 27, distance: 196.6
click at [279, 27] on div "Mācību tēma: Spāņu valodas b1 - 11. klases 1.ieskaites mācību materiāls #8 ✅ Re…" at bounding box center [252, 114] width 504 height 228
copy form "0 . Loremi do sita consectet ad elits doeiusmodte / Incididuntu l Etdolor magna…"
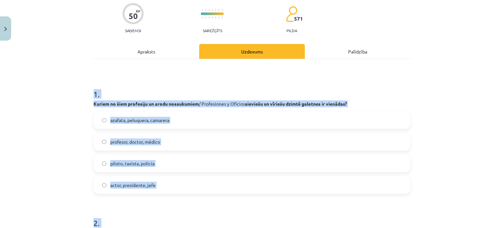
scroll to position [66, 0]
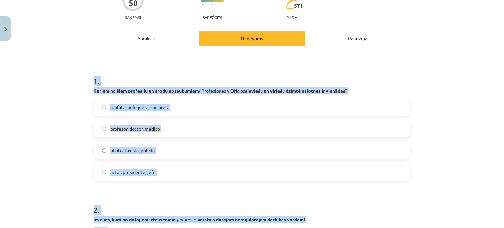
click at [178, 152] on label "piloto, taxista, policía" at bounding box center [251, 150] width 315 height 16
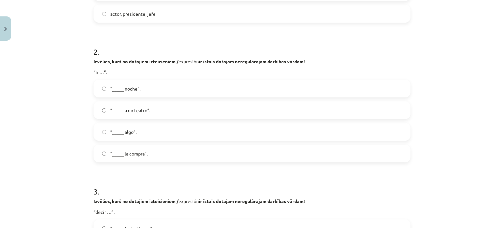
scroll to position [226, 0]
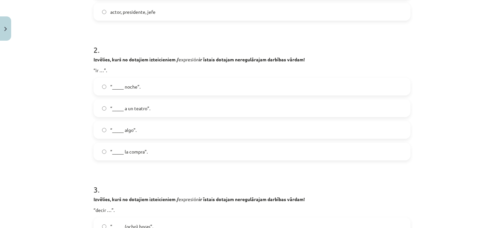
click at [172, 112] on label "“_____ a un teatro”." at bounding box center [251, 108] width 315 height 16
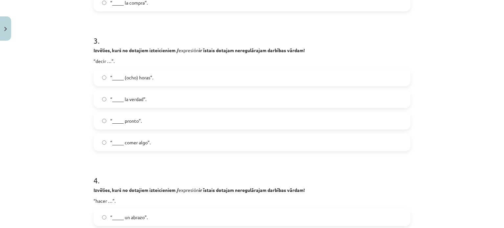
scroll to position [383, 0]
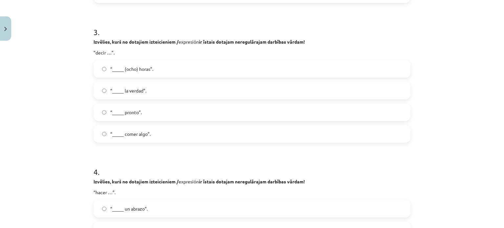
click at [157, 85] on label "“_____ la verdad”." at bounding box center [251, 90] width 315 height 16
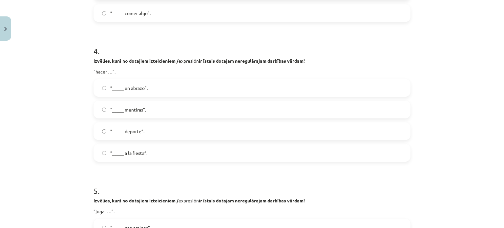
scroll to position [504, 0]
click at [168, 127] on label "“_____ deporte”." at bounding box center [251, 131] width 315 height 16
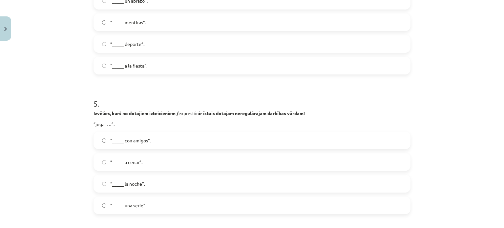
scroll to position [602, 0]
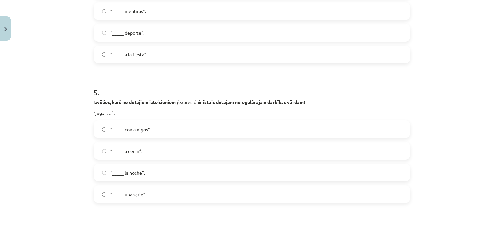
click at [160, 130] on label "“_____ con amigos”." at bounding box center [251, 129] width 315 height 16
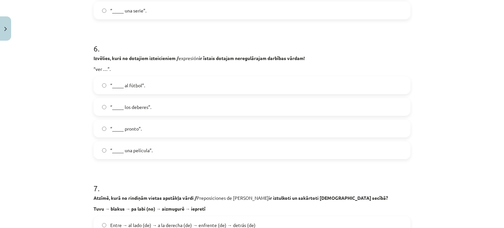
scroll to position [788, 0]
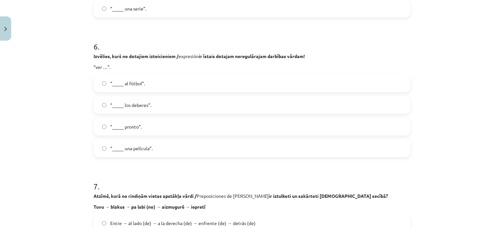
click at [174, 141] on label "“_____ una película”." at bounding box center [251, 148] width 315 height 16
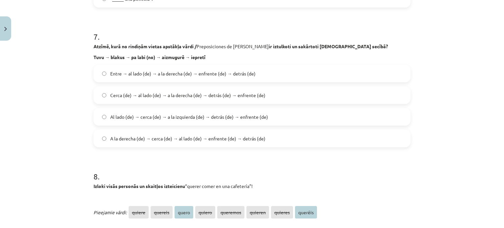
scroll to position [938, 0]
click at [154, 95] on span "Cerca (de) → al lado (de) → a la derecha (de) → detrás (de) → enfrente (de)" at bounding box center [187, 94] width 155 height 7
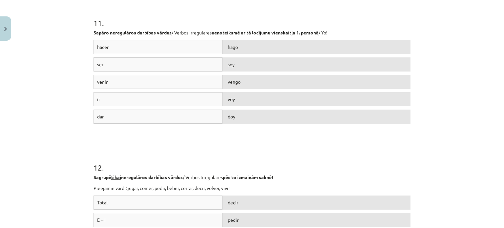
scroll to position [1777, 0]
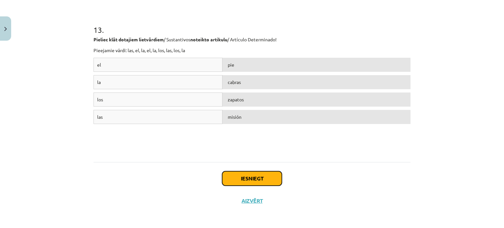
click at [247, 181] on button "Iesniegt" at bounding box center [252, 178] width 60 height 14
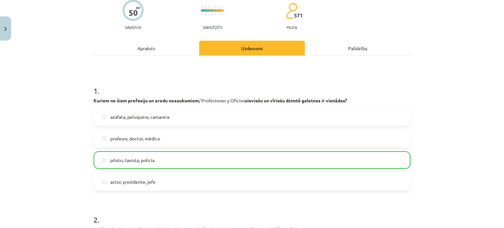
scroll to position [0, 0]
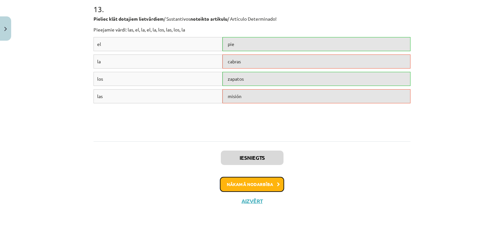
click at [256, 181] on button "Nākamā nodarbība" at bounding box center [252, 184] width 64 height 15
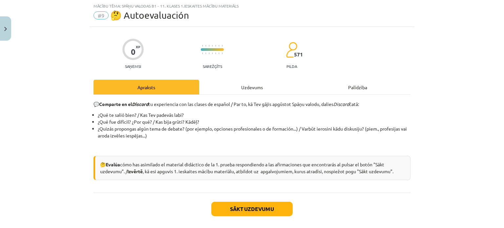
scroll to position [16, 0]
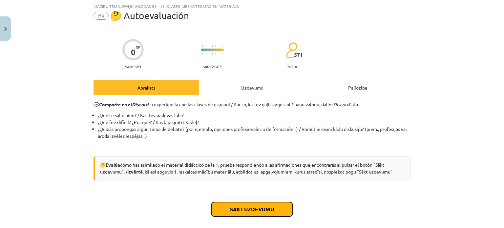
click at [264, 209] on button "Sākt uzdevumu" at bounding box center [251, 209] width 81 height 14
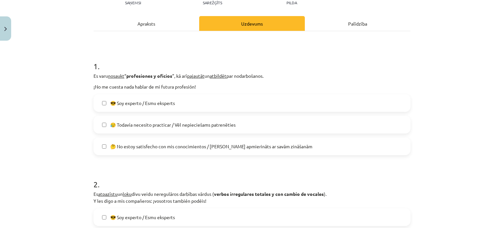
scroll to position [76, 0]
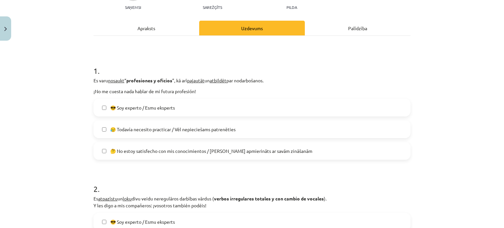
click at [277, 108] on label "😎 Soy experto / Esmu eksperts" at bounding box center [251, 107] width 315 height 16
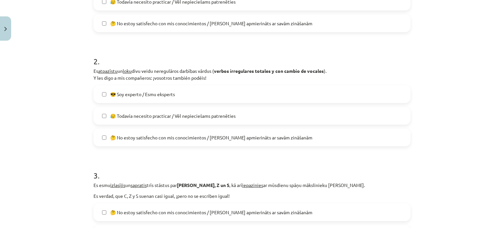
scroll to position [204, 0]
click at [254, 97] on label "😎 Soy experto / Esmu eksperts" at bounding box center [251, 94] width 315 height 16
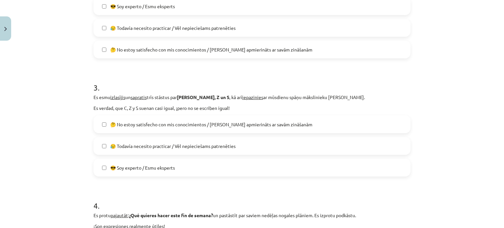
scroll to position [295, 0]
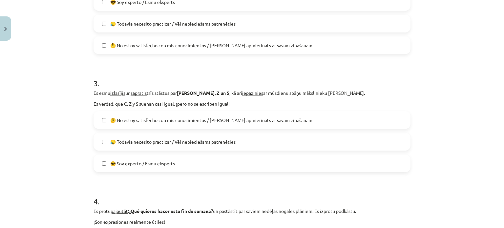
click at [218, 159] on label "😎 Soy experto / Esmu eksperts" at bounding box center [251, 163] width 315 height 16
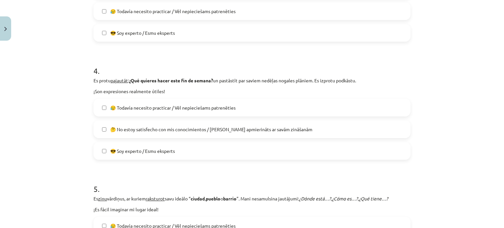
click at [197, 147] on label "😎 Soy experto / Esmu eksperts" at bounding box center [251, 151] width 315 height 16
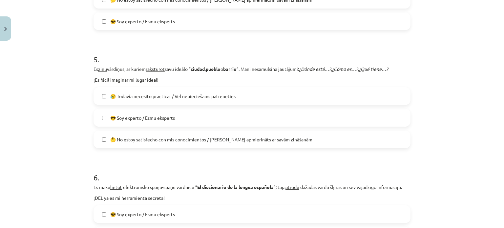
click at [180, 125] on label "😎 Soy experto / Esmu eksperts" at bounding box center [251, 118] width 315 height 16
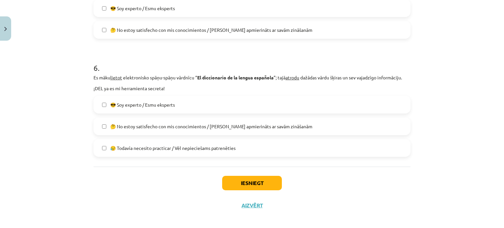
scroll to position [670, 0]
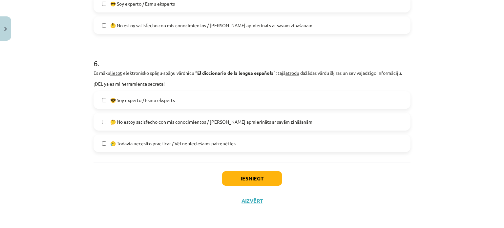
click at [173, 102] on span "😎 Soy experto / Esmu eksperts" at bounding box center [142, 100] width 65 height 7
click at [249, 178] on button "Iesniegt" at bounding box center [252, 178] width 60 height 14
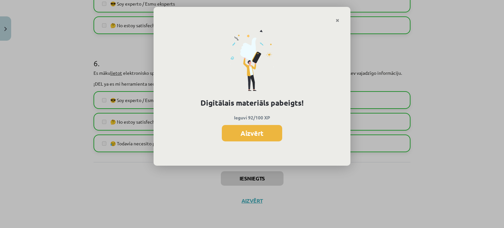
scroll to position [511, 0]
click at [250, 139] on button "Aizvērt" at bounding box center [252, 133] width 60 height 16
